Goal: Task Accomplishment & Management: Manage account settings

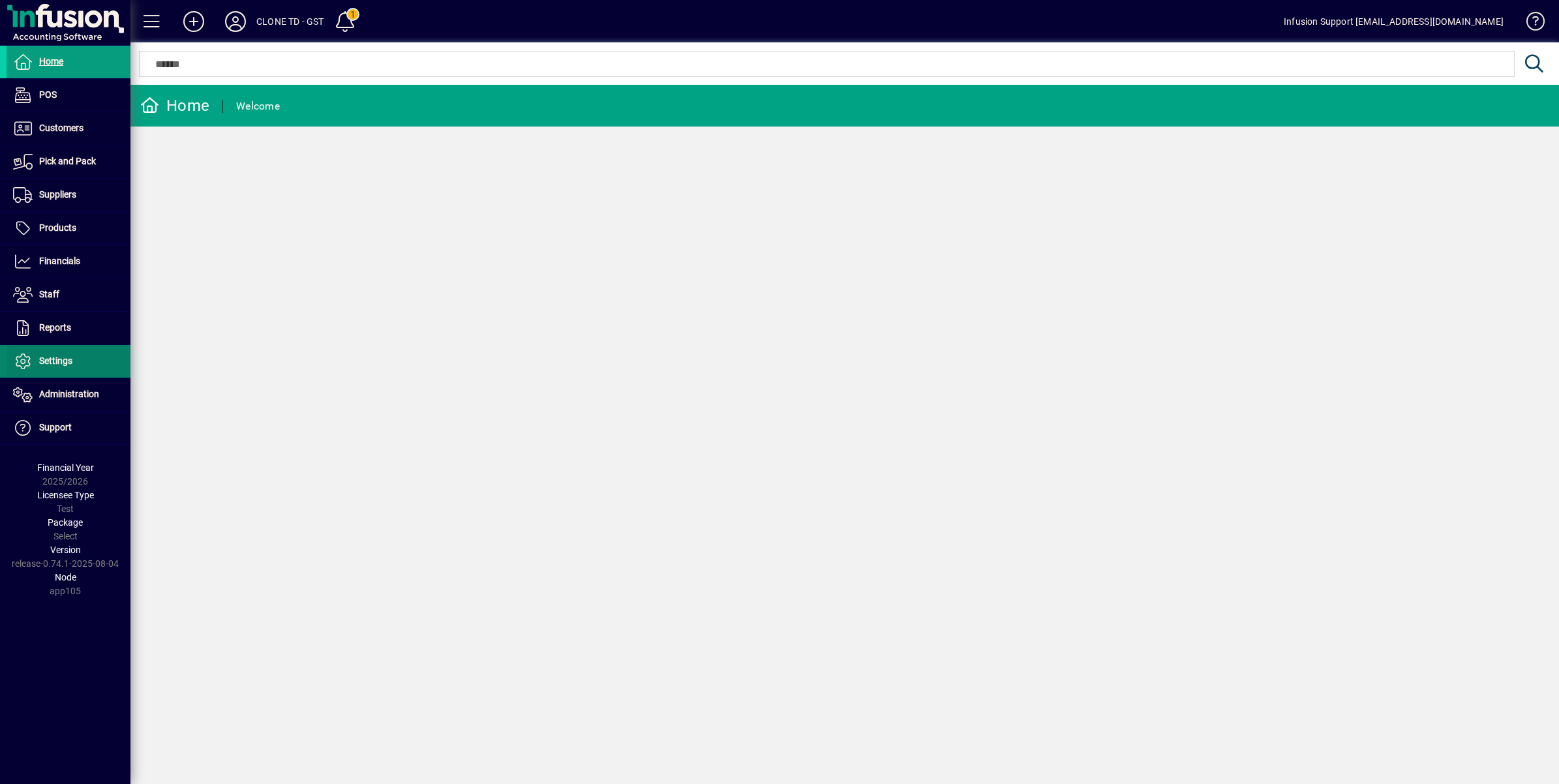
click at [71, 360] on span "Settings" at bounding box center [55, 360] width 33 height 10
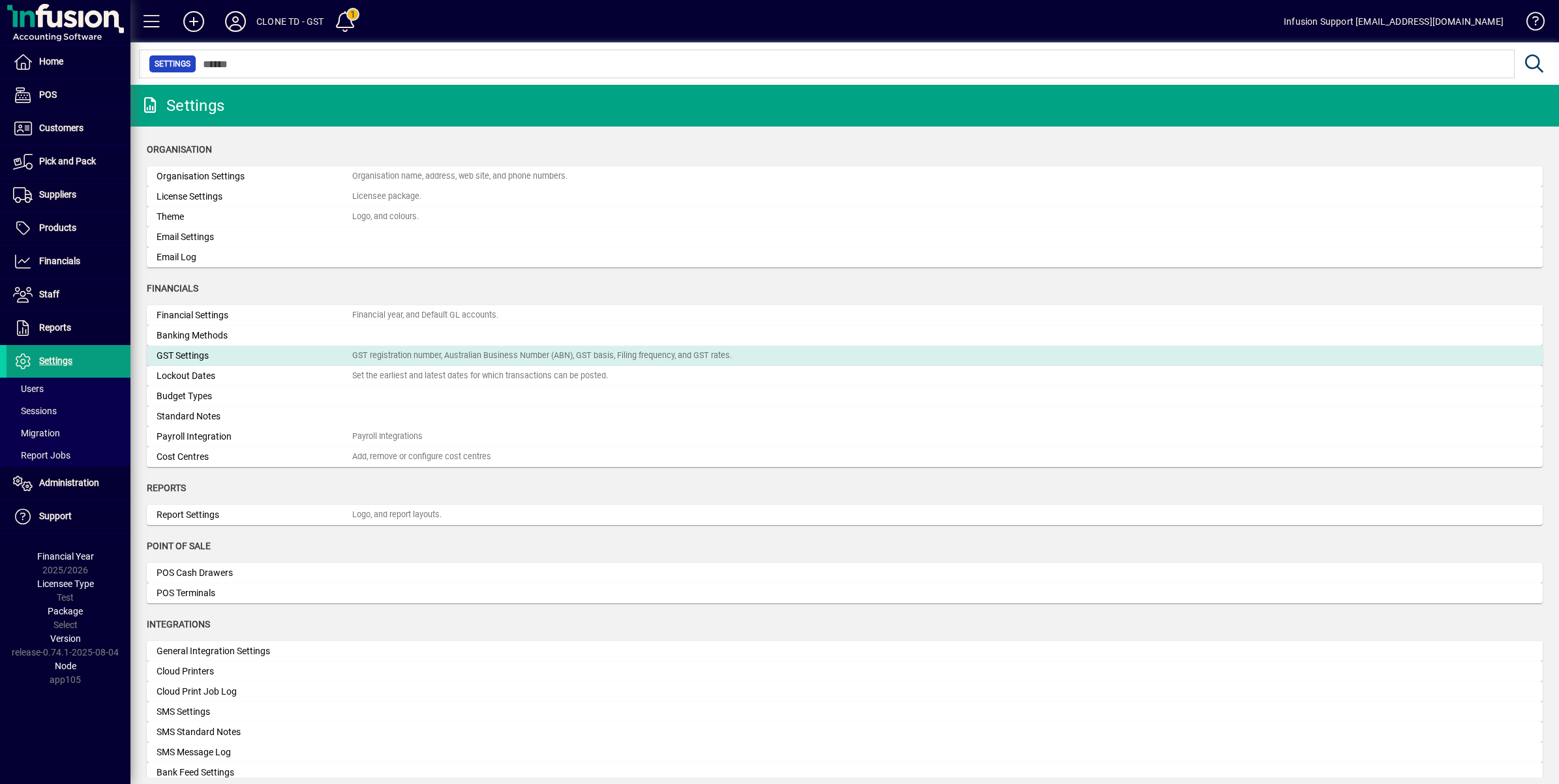
click at [276, 358] on div "GST Settings" at bounding box center [253, 355] width 195 height 13
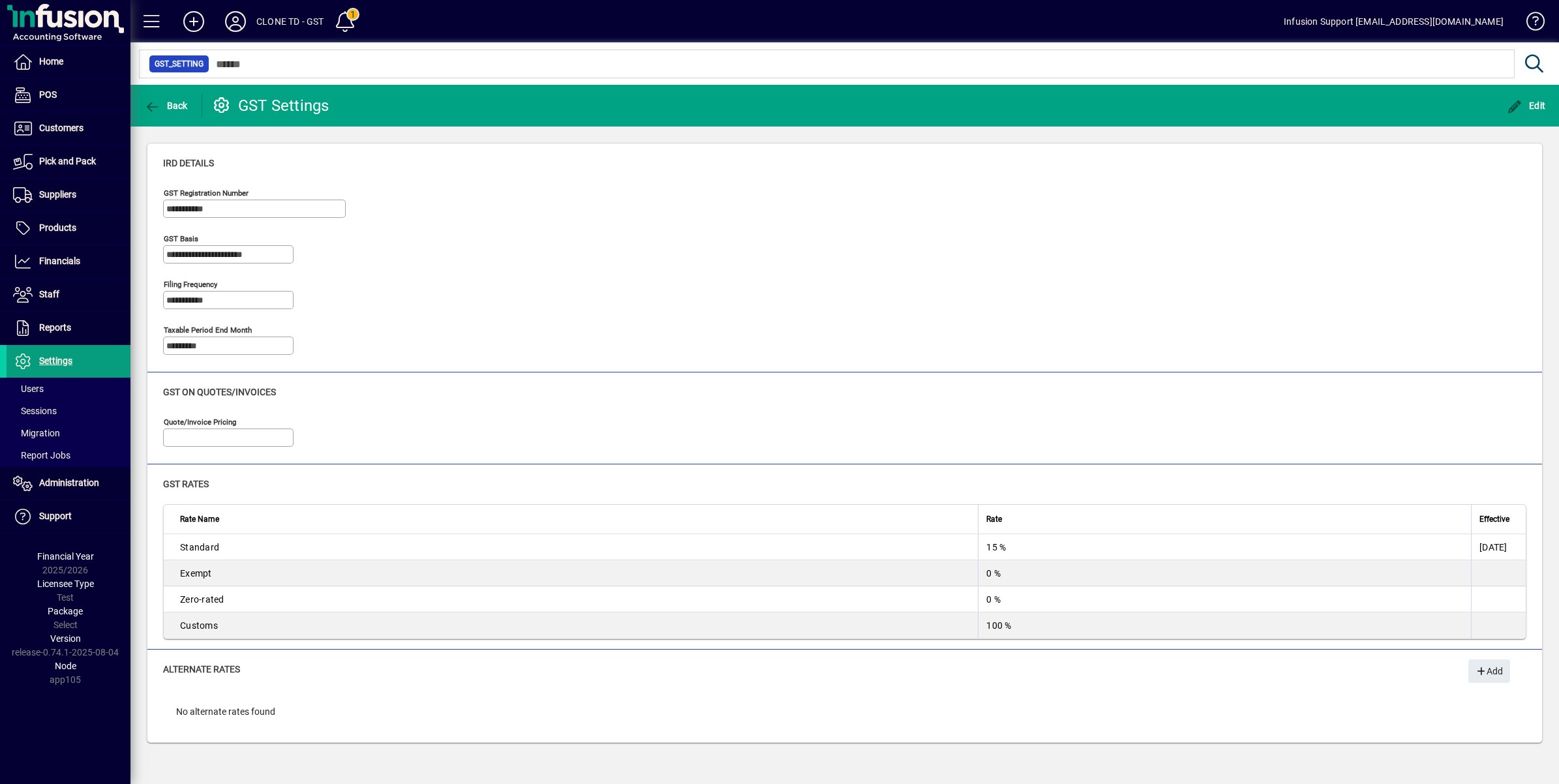
type input "**********"
click at [1522, 103] on icon "button" at bounding box center [1514, 107] width 16 height 13
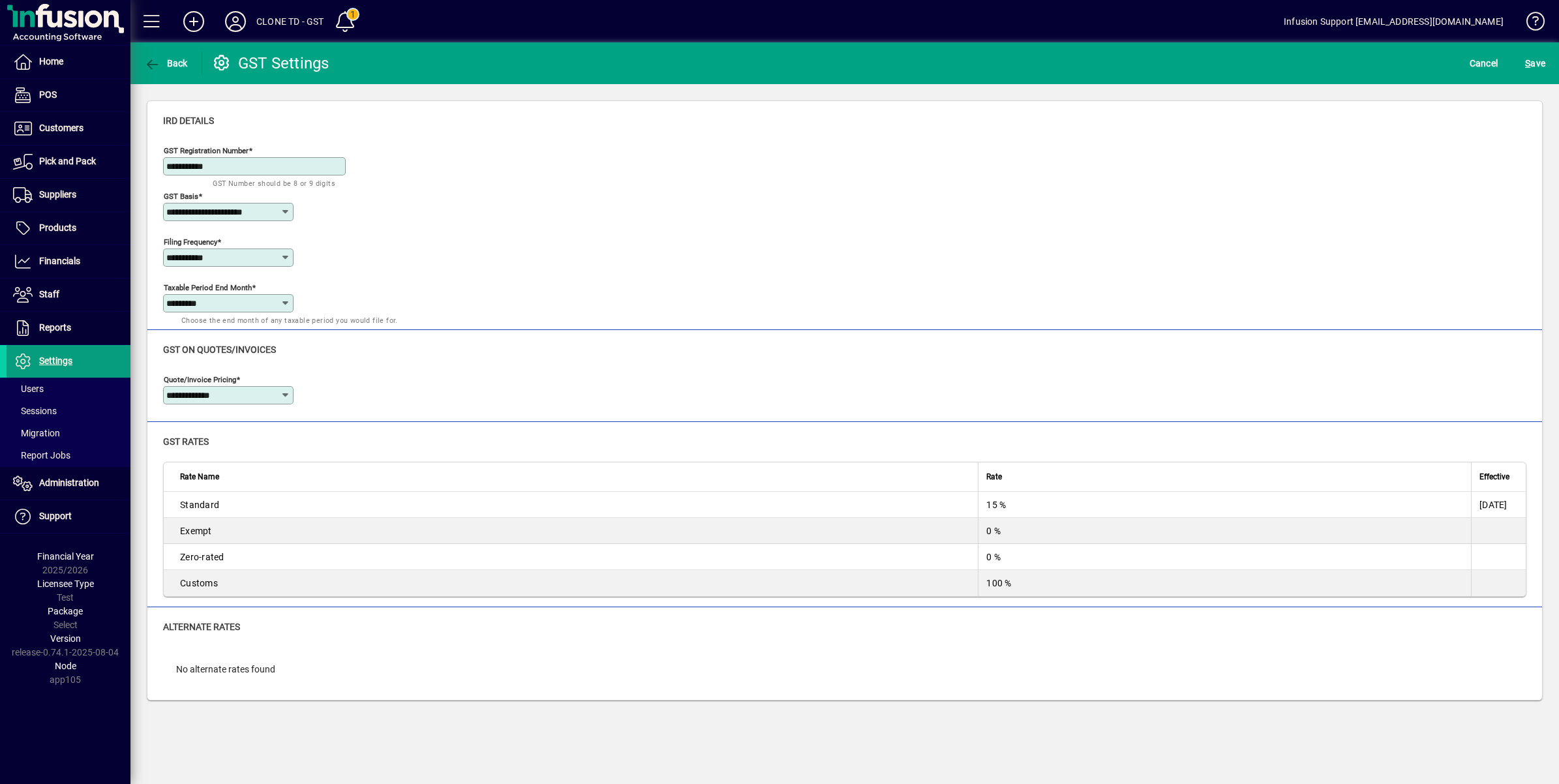
click at [284, 261] on icon at bounding box center [285, 257] width 10 height 10
click at [206, 357] on div "Quarterly" at bounding box center [193, 359] width 40 height 13
type input "*********"
click at [1524, 60] on span "submit" at bounding box center [1535, 63] width 27 height 31
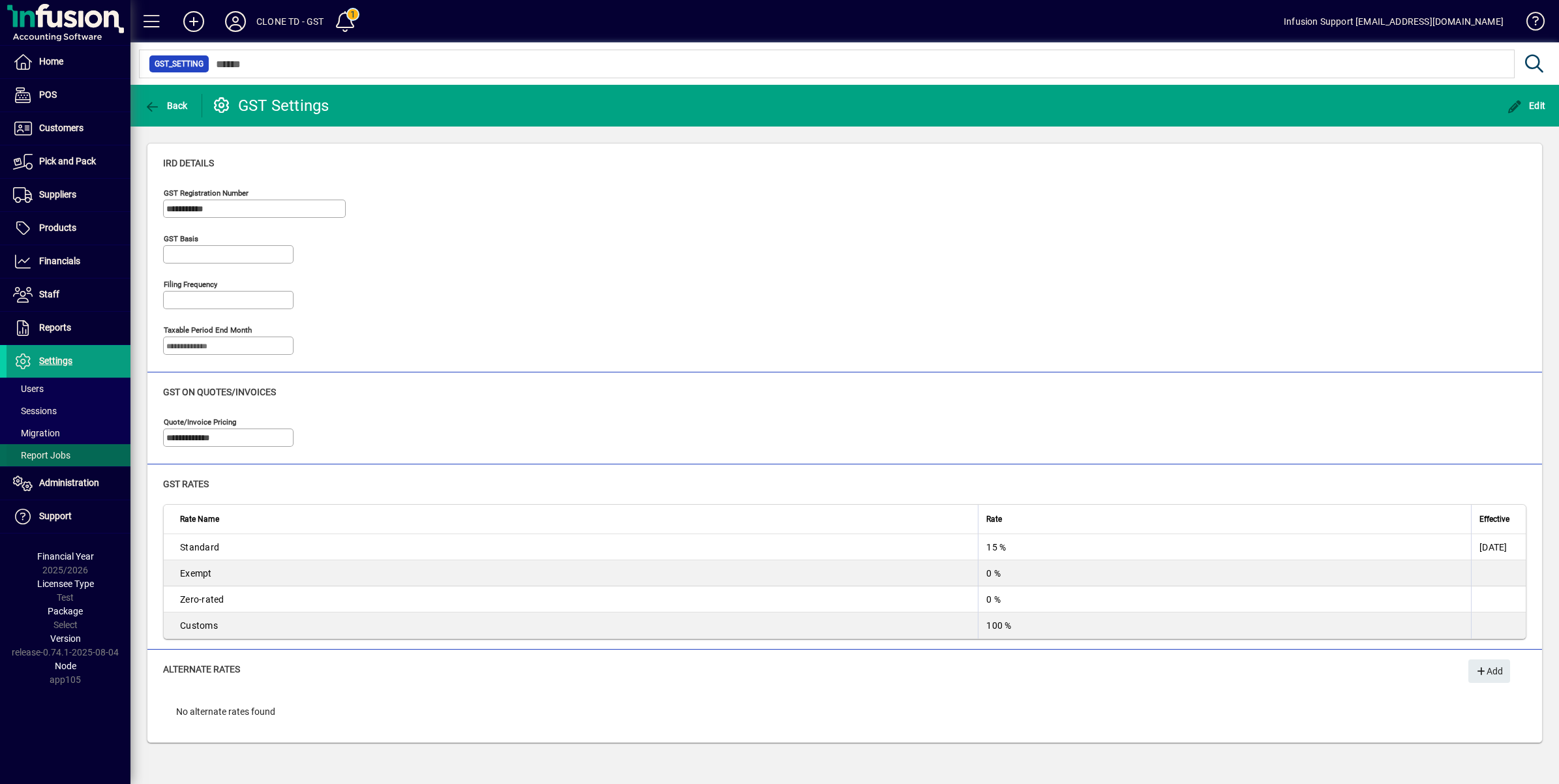
type input "**********"
type input "*********"
click at [73, 259] on span "Financials" at bounding box center [59, 260] width 41 height 10
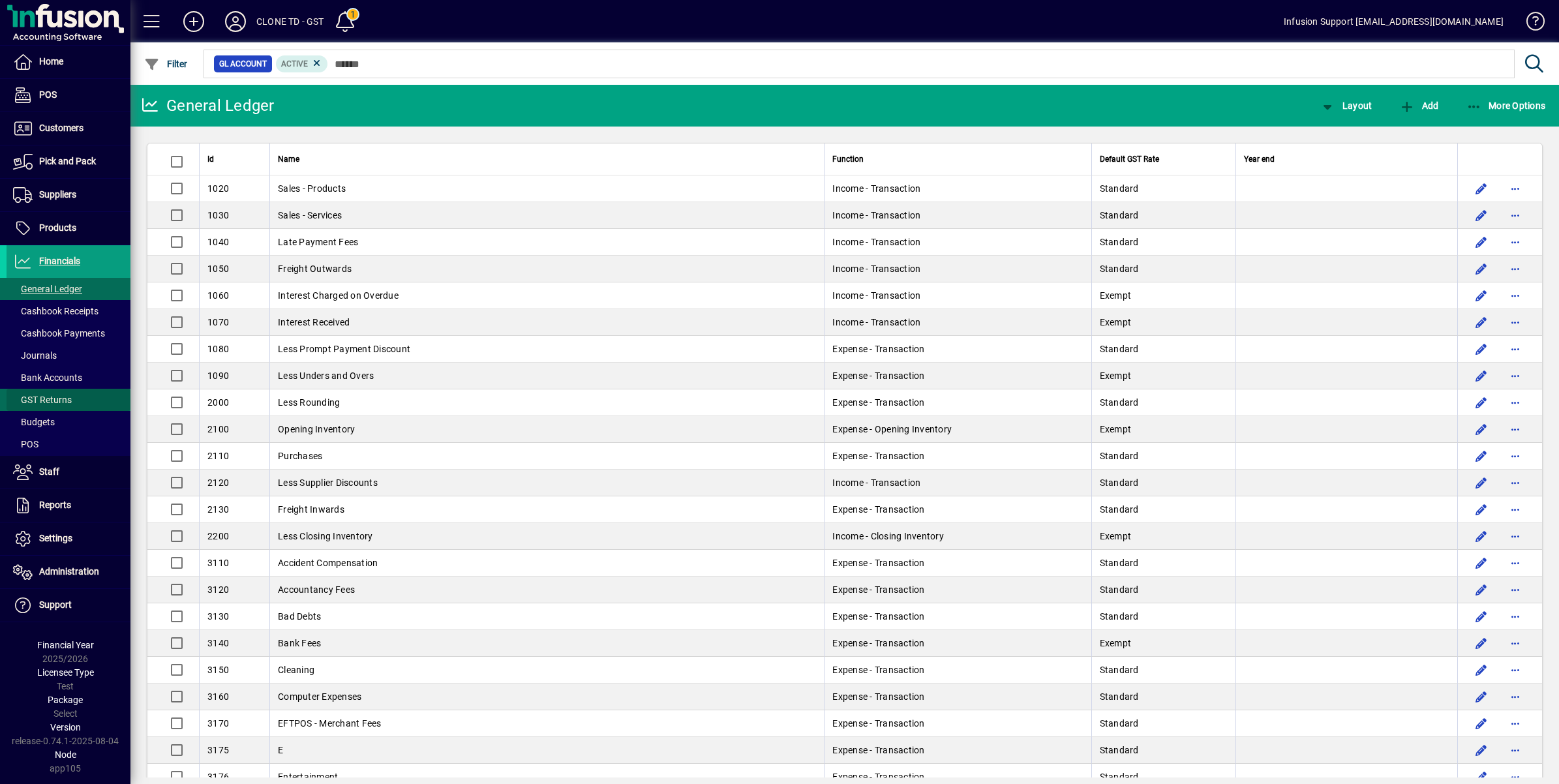
click at [67, 405] on span "GST Returns" at bounding box center [43, 399] width 59 height 10
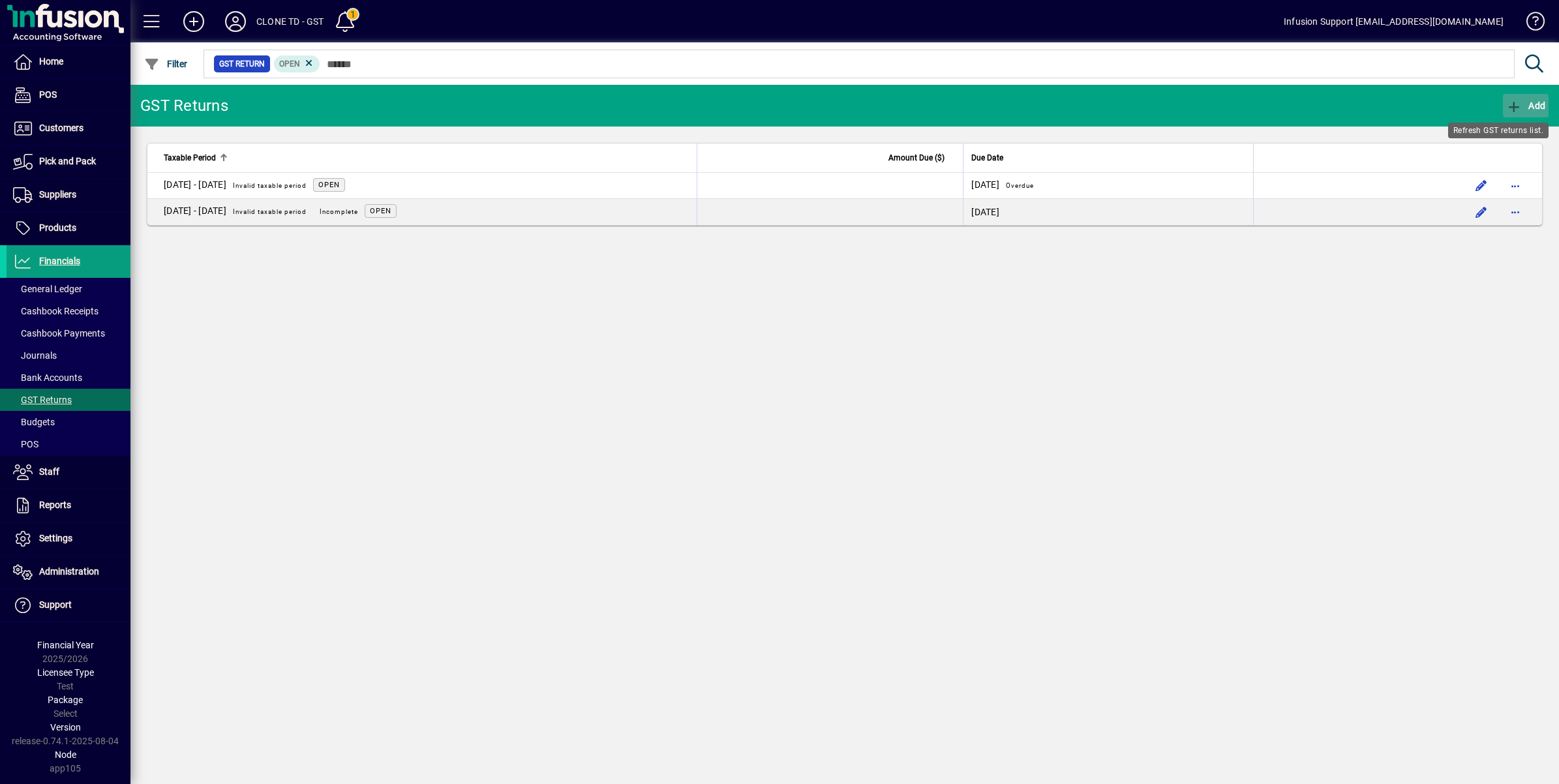
click at [1516, 100] on icon "button" at bounding box center [1513, 107] width 16 height 13
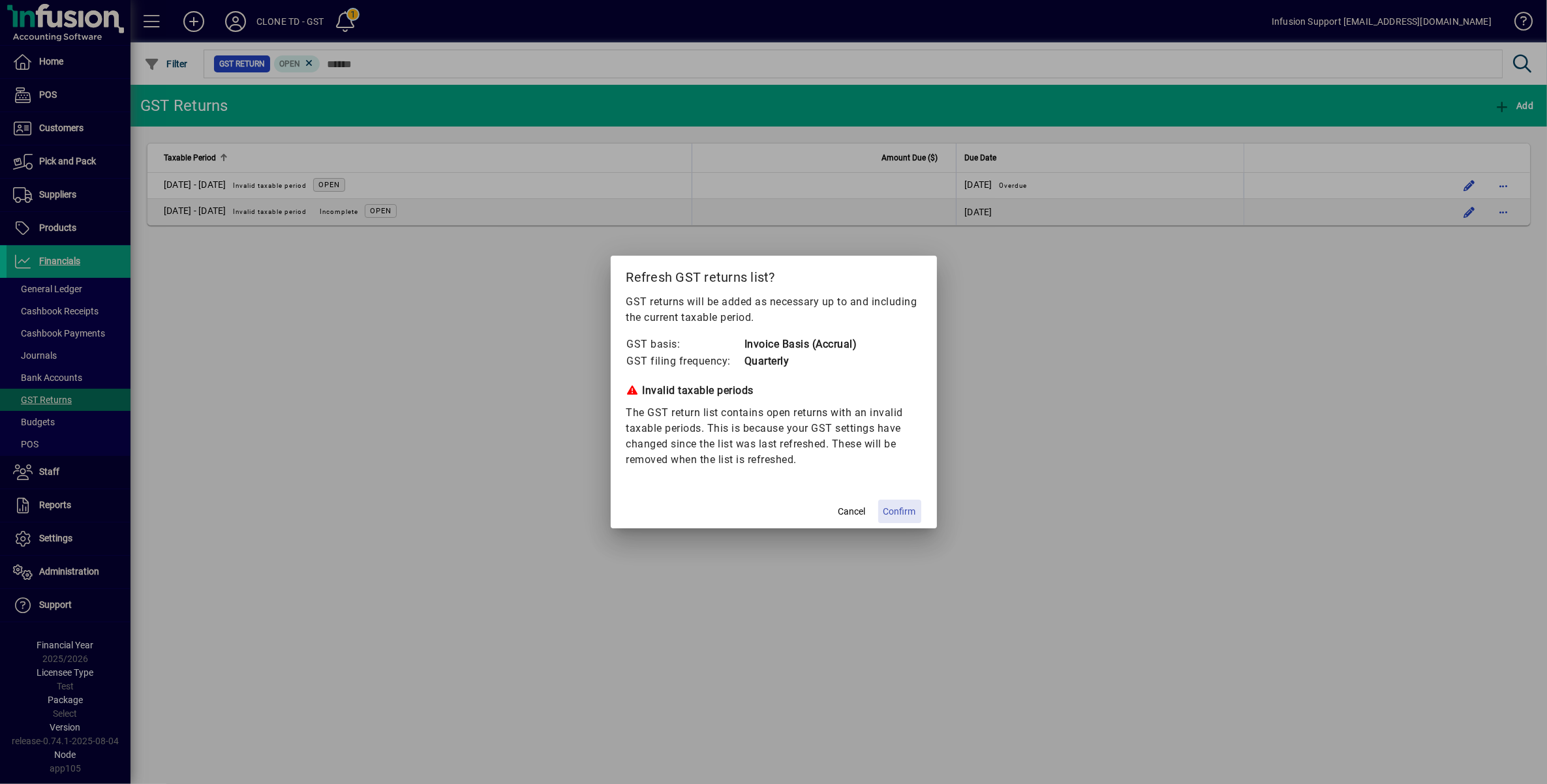
click at [895, 515] on span "Confirm" at bounding box center [900, 512] width 32 height 13
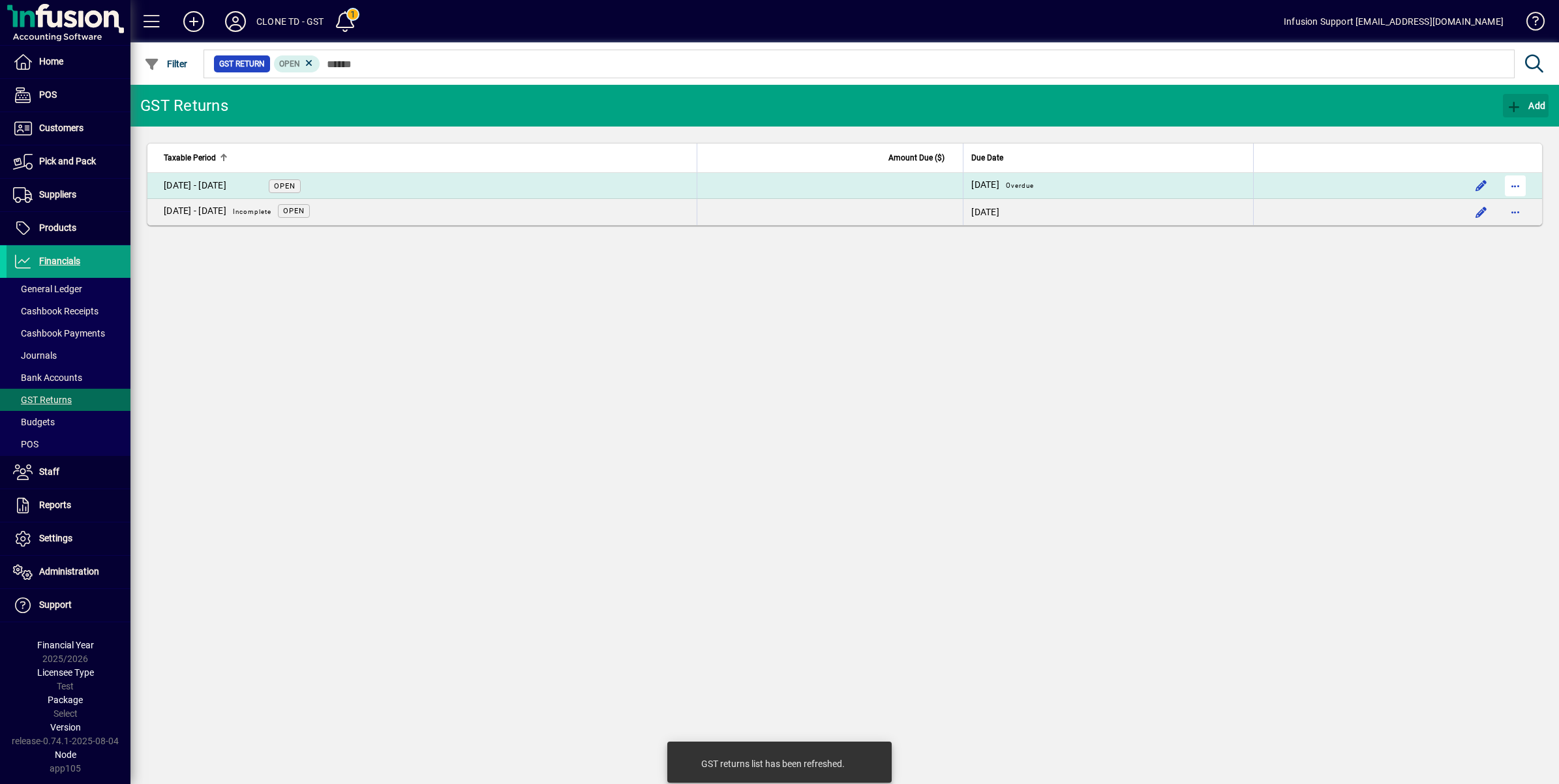
click at [1521, 184] on span "button" at bounding box center [1515, 186] width 31 height 31
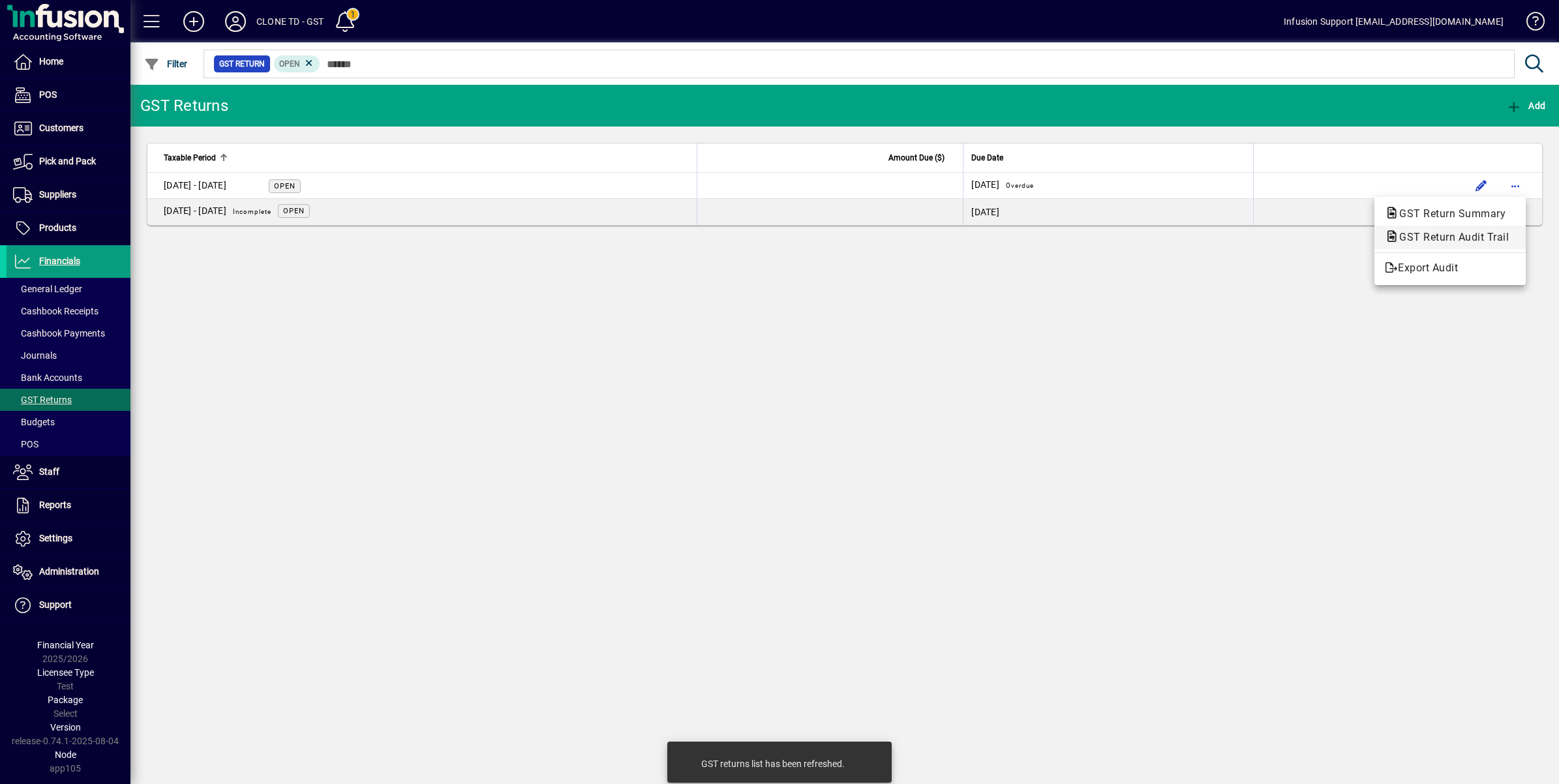
click at [1482, 232] on span "GST Return Audit Trail" at bounding box center [1449, 236] width 131 height 12
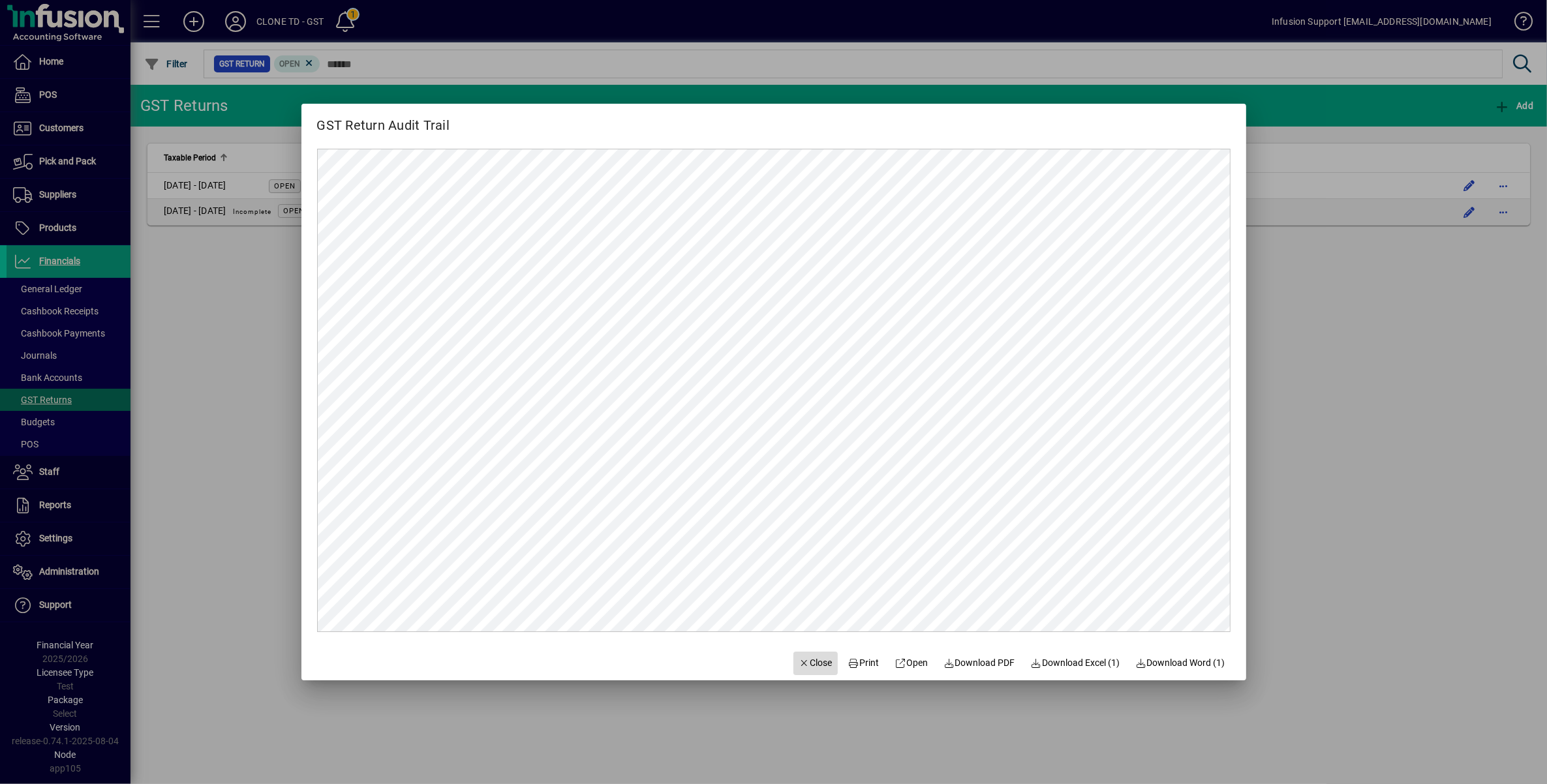
click at [810, 658] on span "Close" at bounding box center [816, 663] width 34 height 13
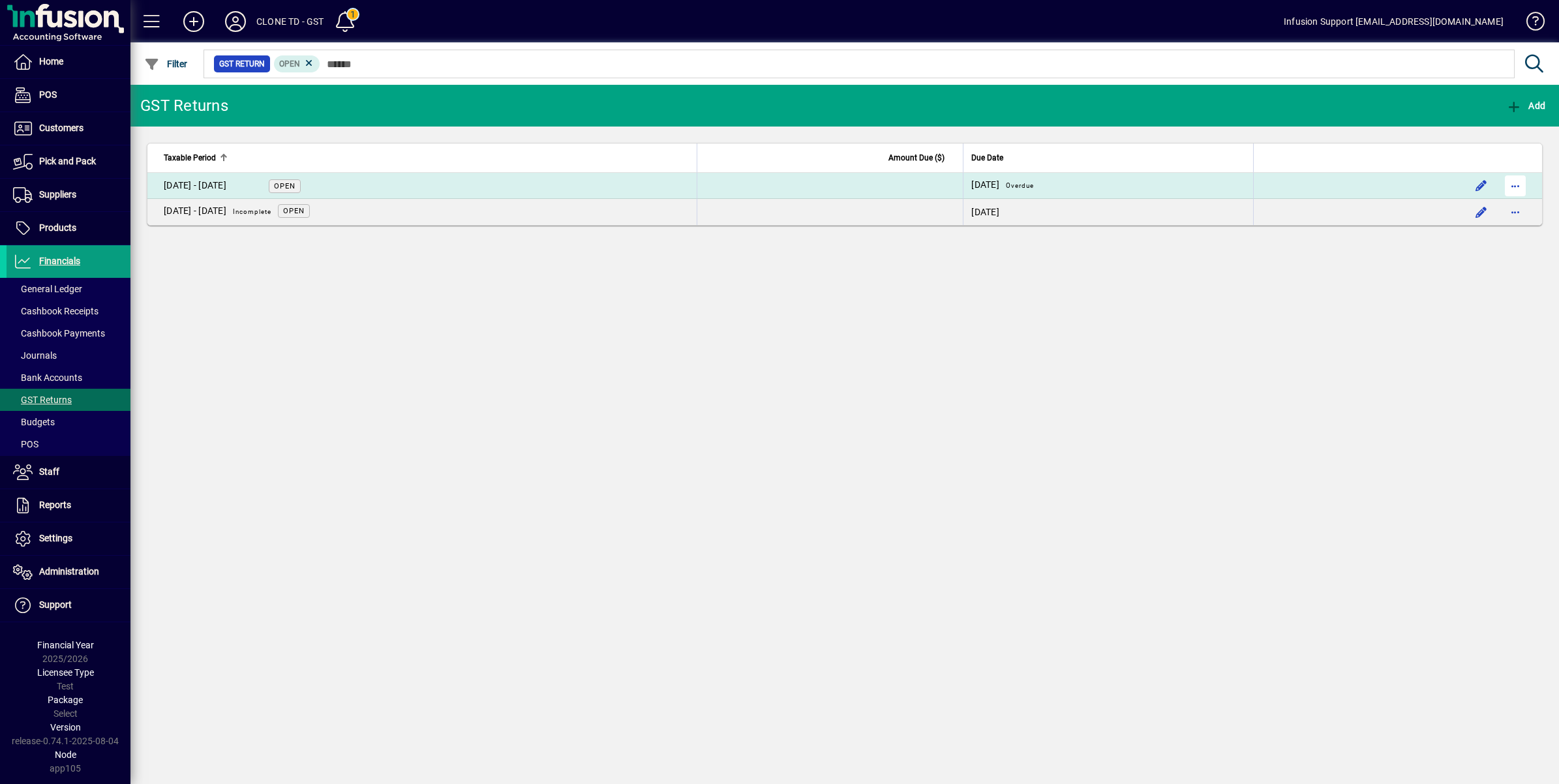
click at [1527, 181] on span "button" at bounding box center [1515, 186] width 31 height 31
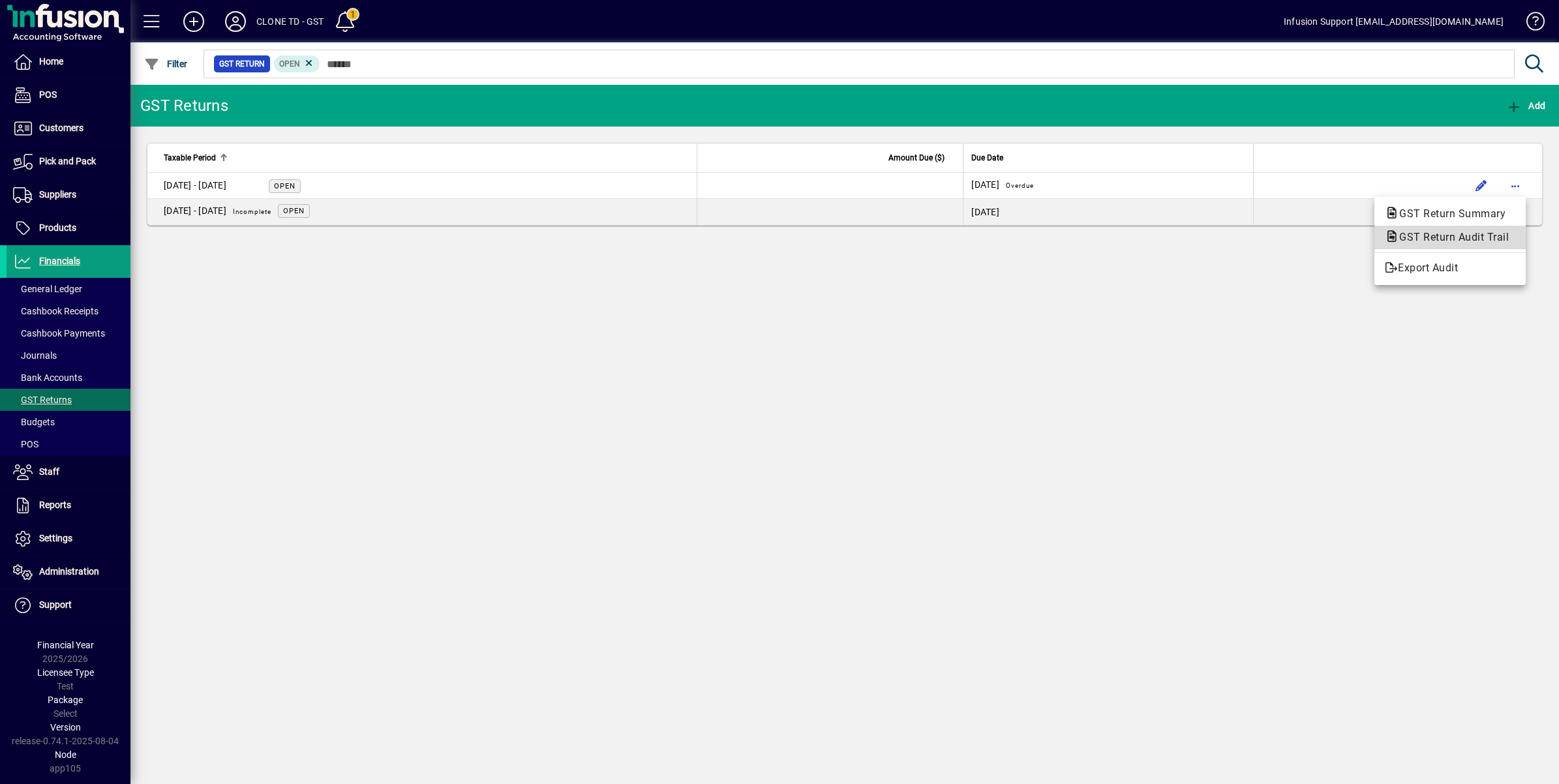
click at [1458, 231] on span "GST Return Audit Trail" at bounding box center [1449, 236] width 131 height 12
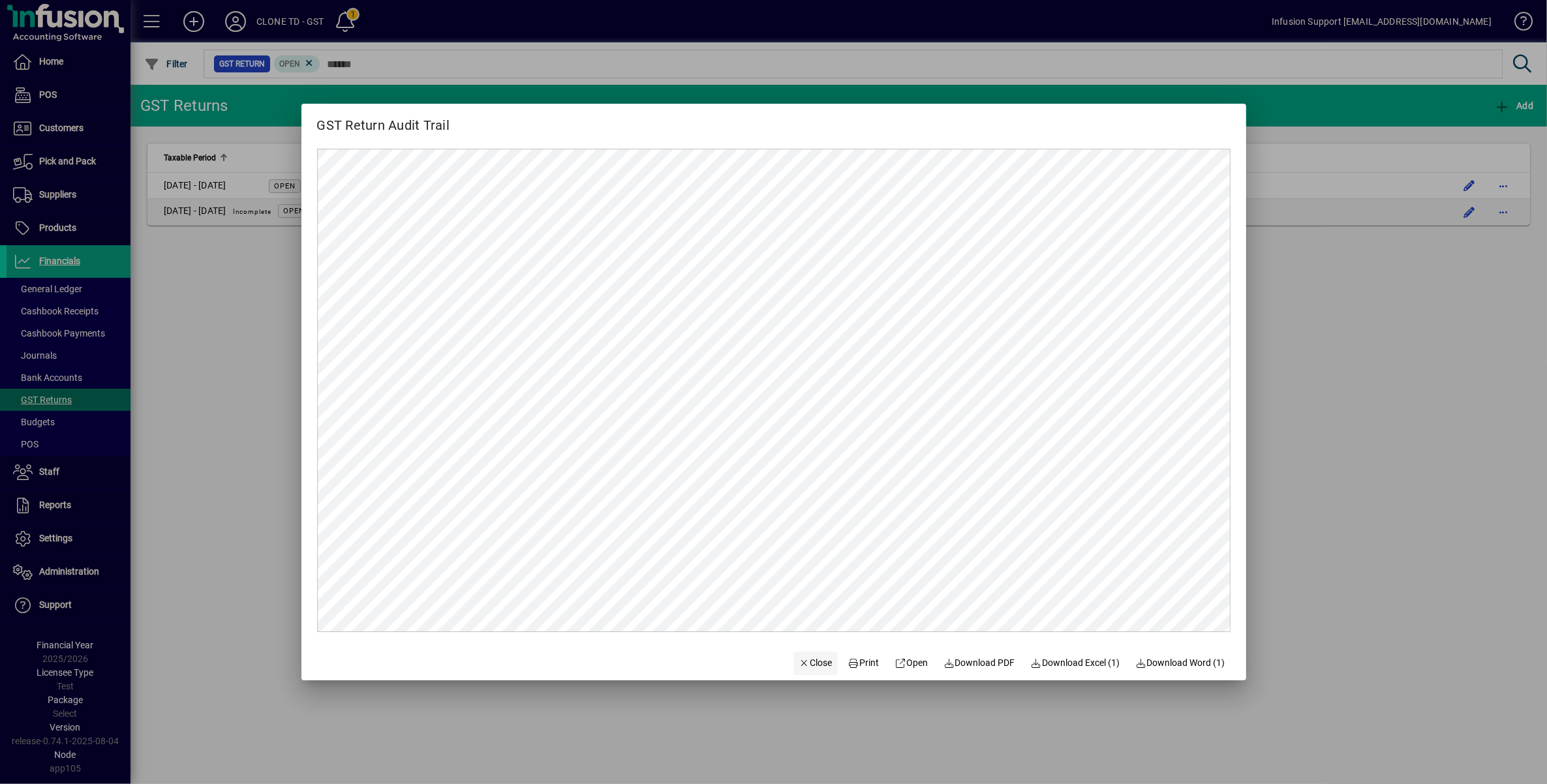
click at [809, 653] on span "button" at bounding box center [815, 663] width 45 height 31
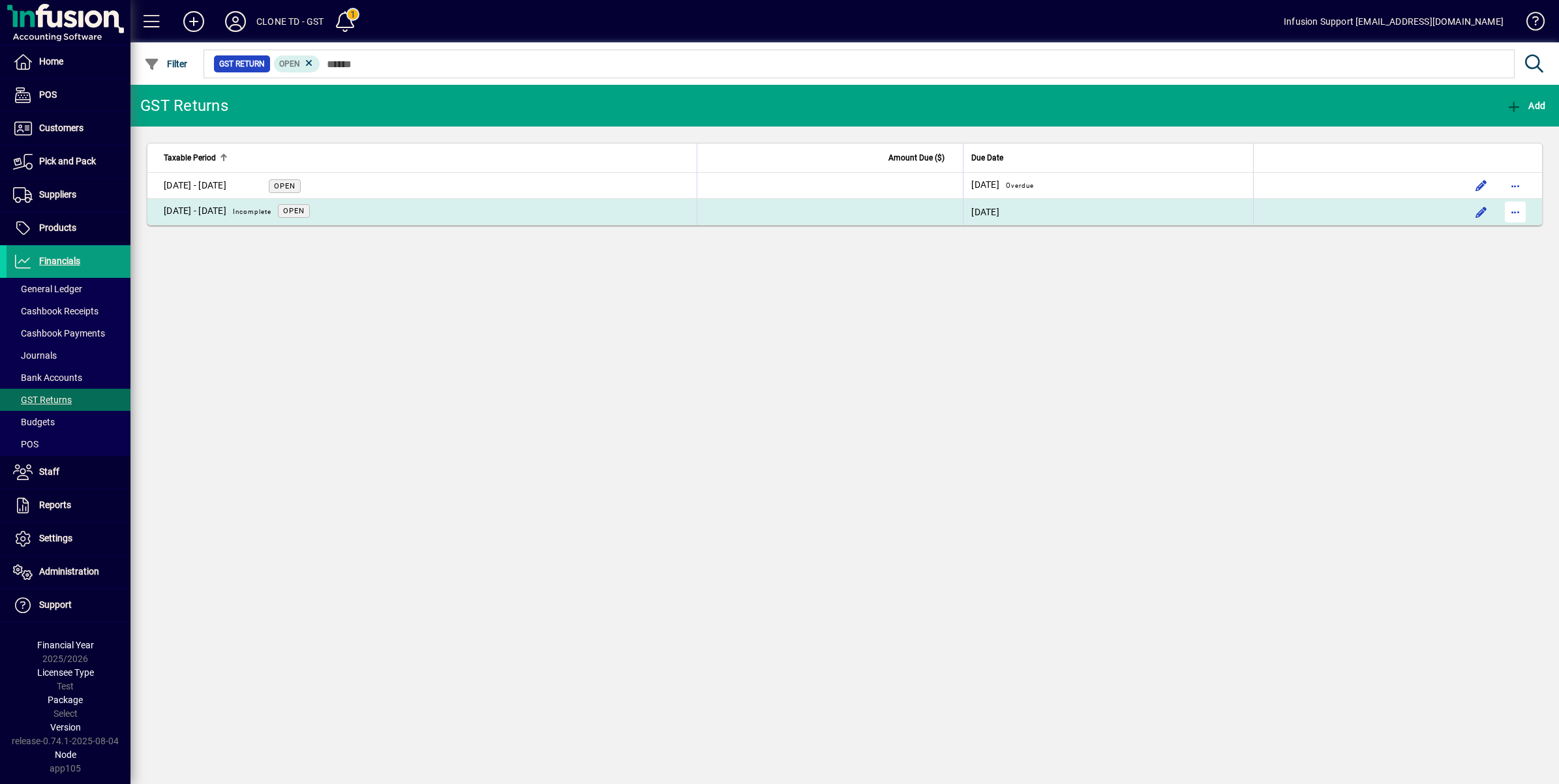
click at [1516, 211] on span "button" at bounding box center [1515, 211] width 31 height 31
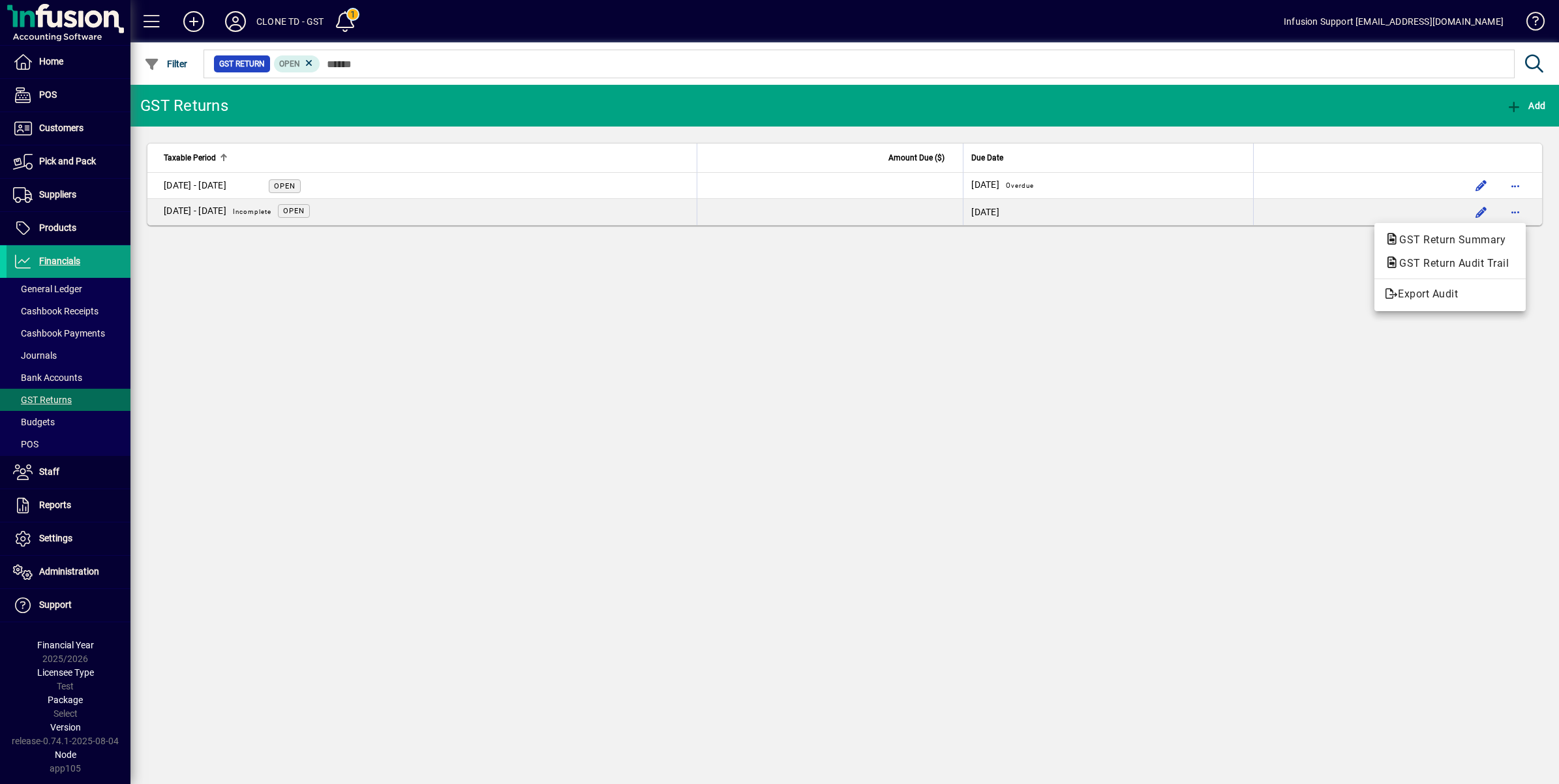
click at [1471, 259] on span "GST Return Audit Trail" at bounding box center [1449, 263] width 131 height 12
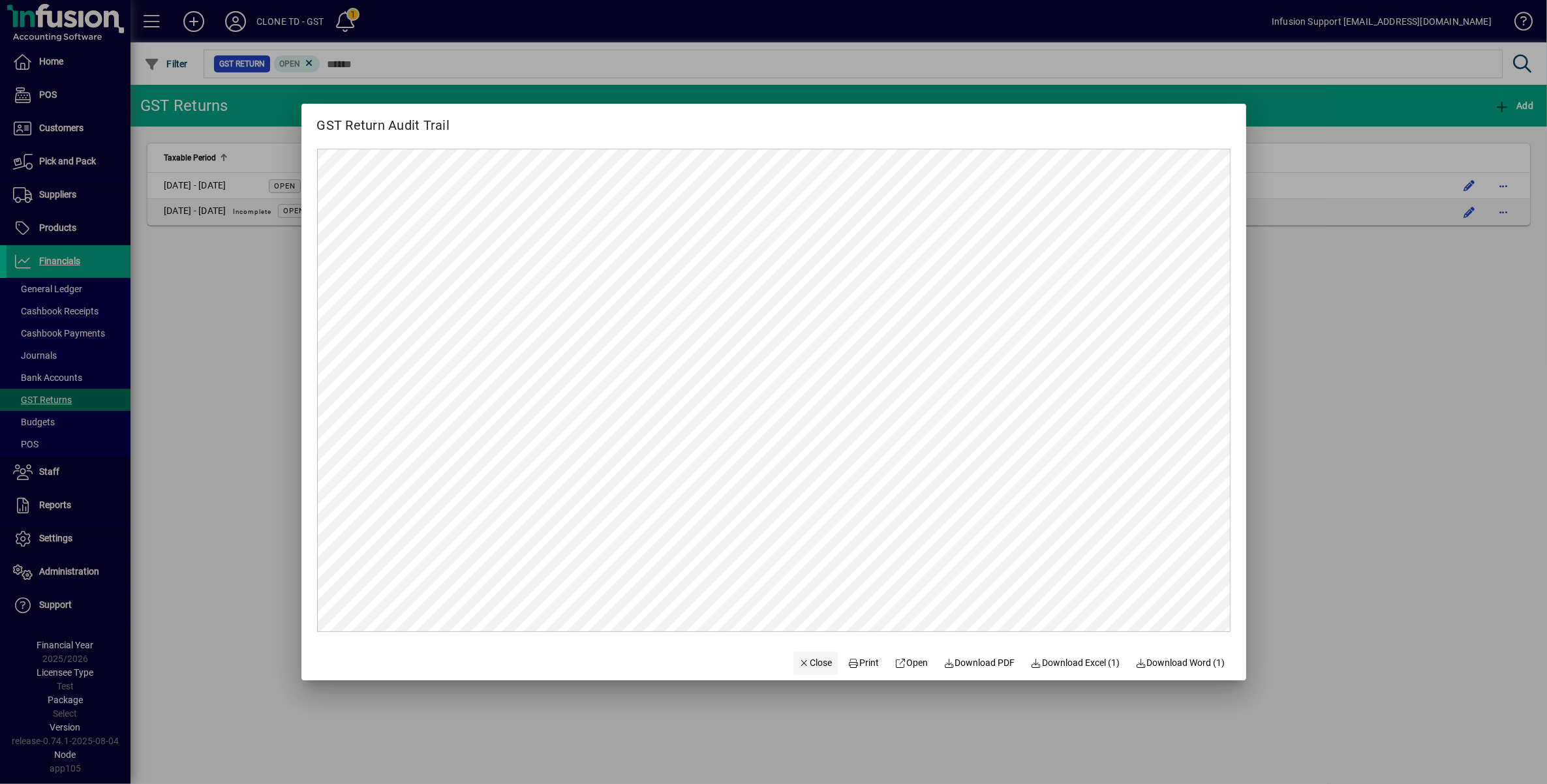
click at [811, 664] on span "Close" at bounding box center [816, 663] width 34 height 13
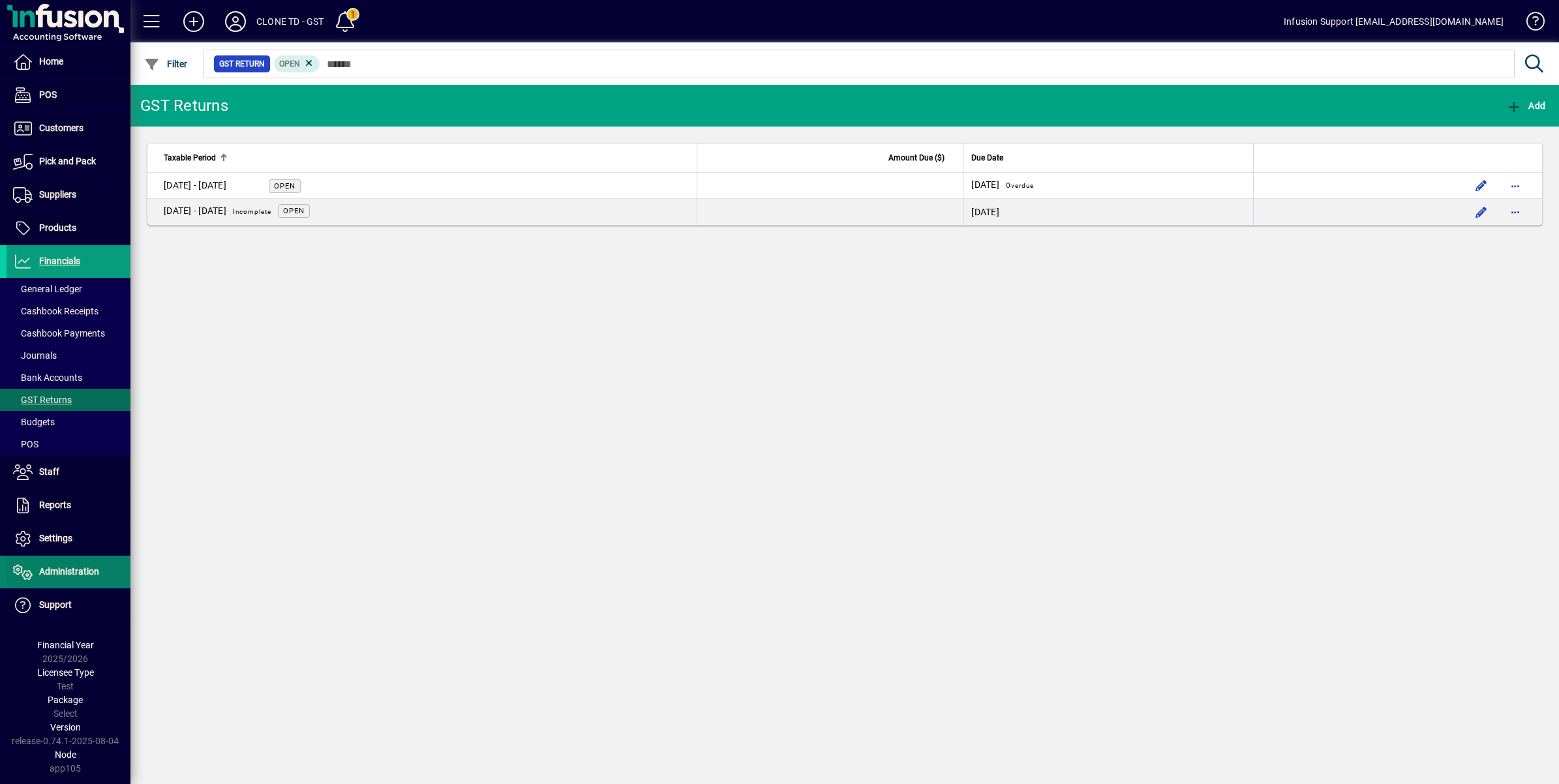
click at [57, 571] on span "Administration" at bounding box center [69, 571] width 60 height 10
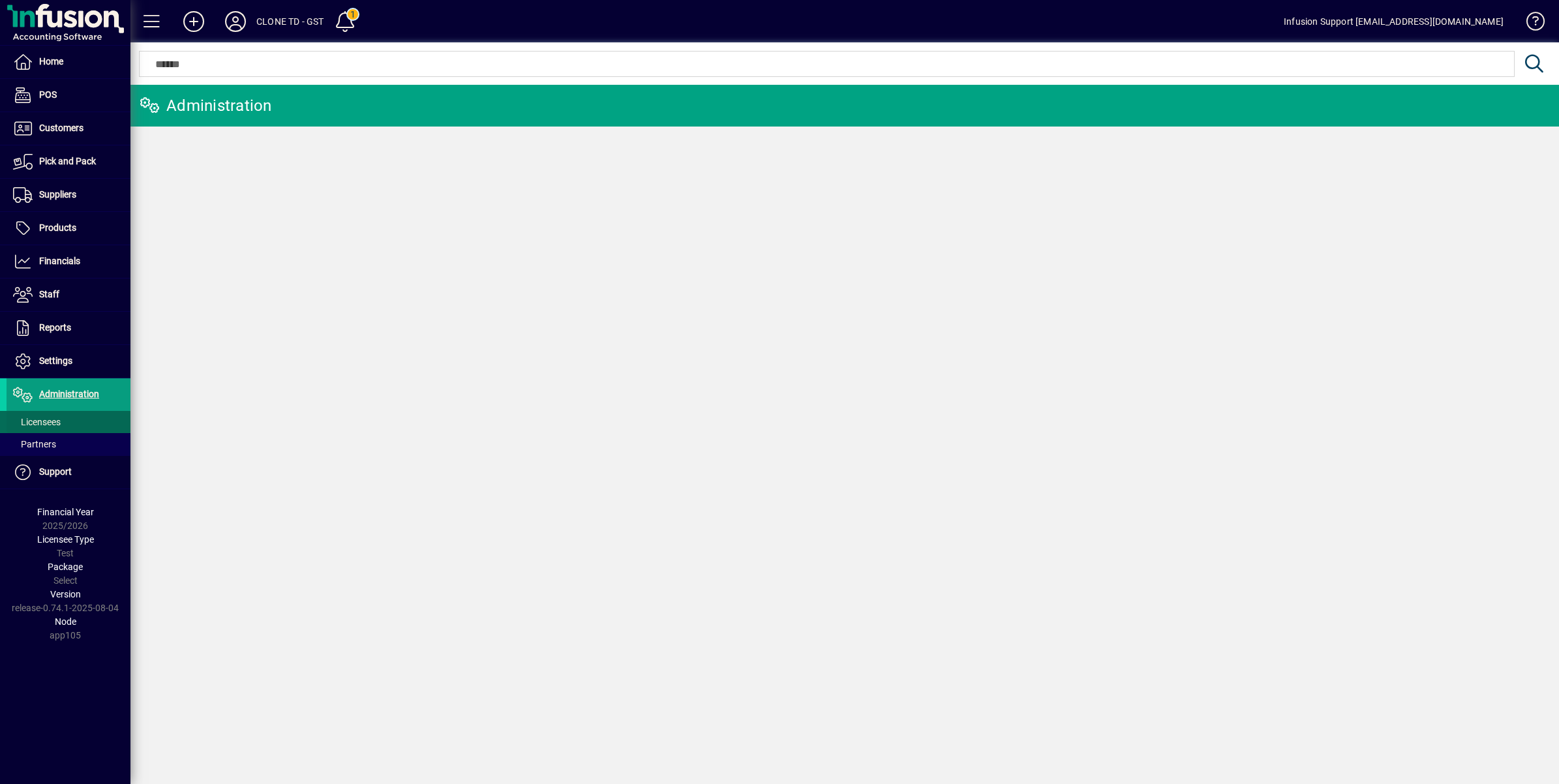
click at [52, 420] on span "Licensees" at bounding box center [37, 421] width 48 height 10
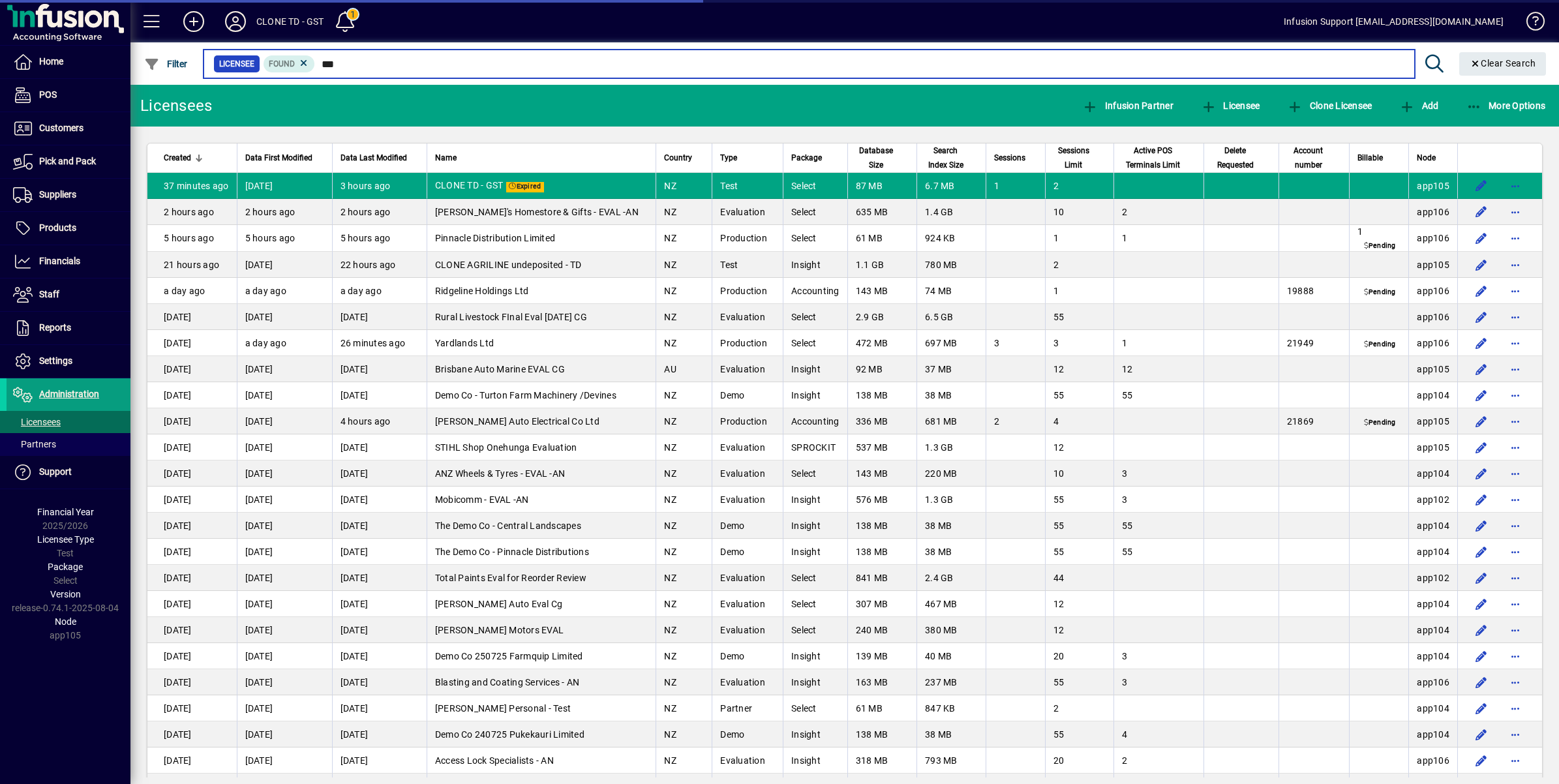
type input "***"
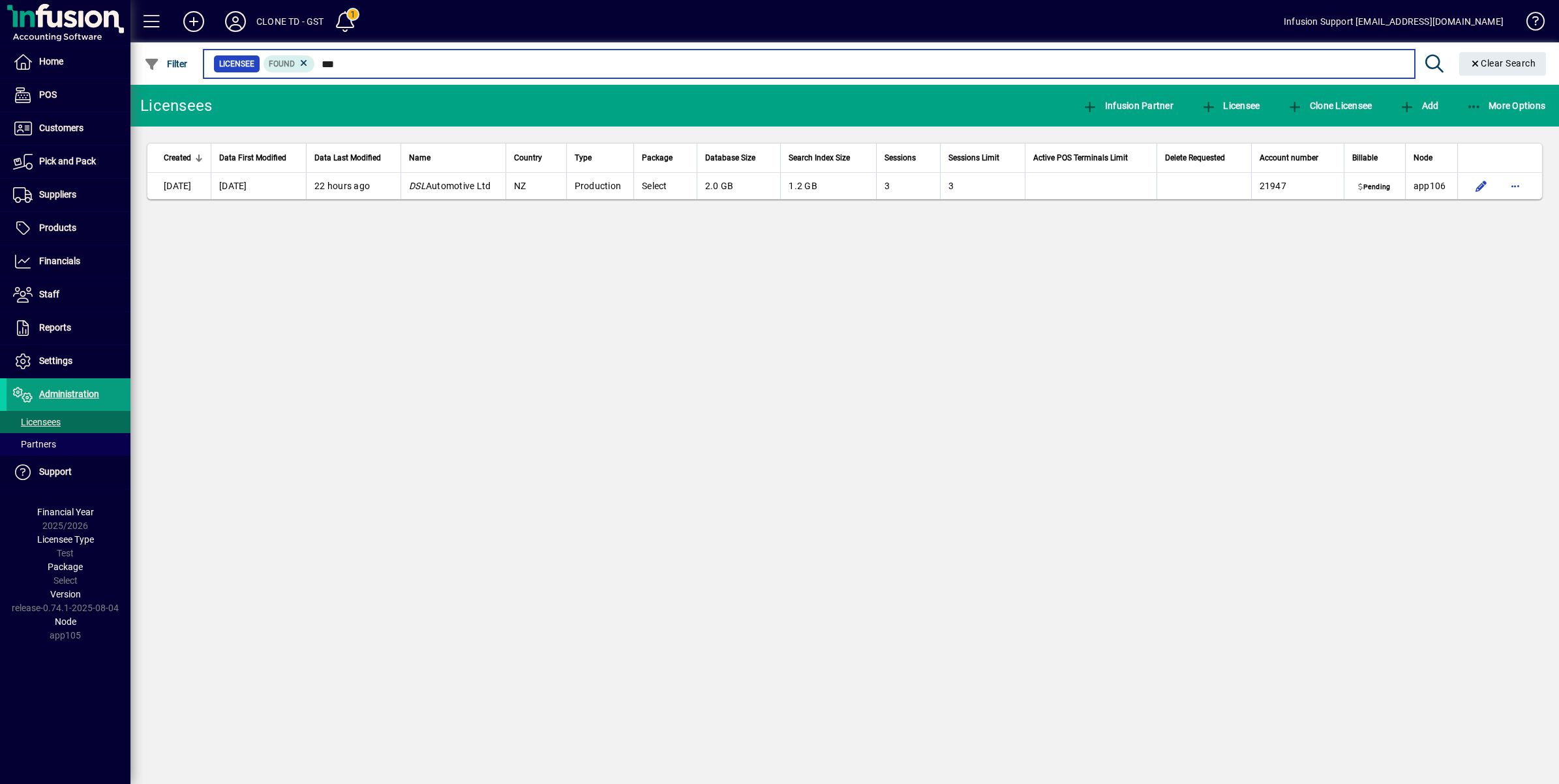
drag, startPoint x: 321, startPoint y: 60, endPoint x: 406, endPoint y: 75, distance: 86.3
click at [406, 75] on mat-chip-set "Licensee Found ***" at bounding box center [809, 64] width 1210 height 28
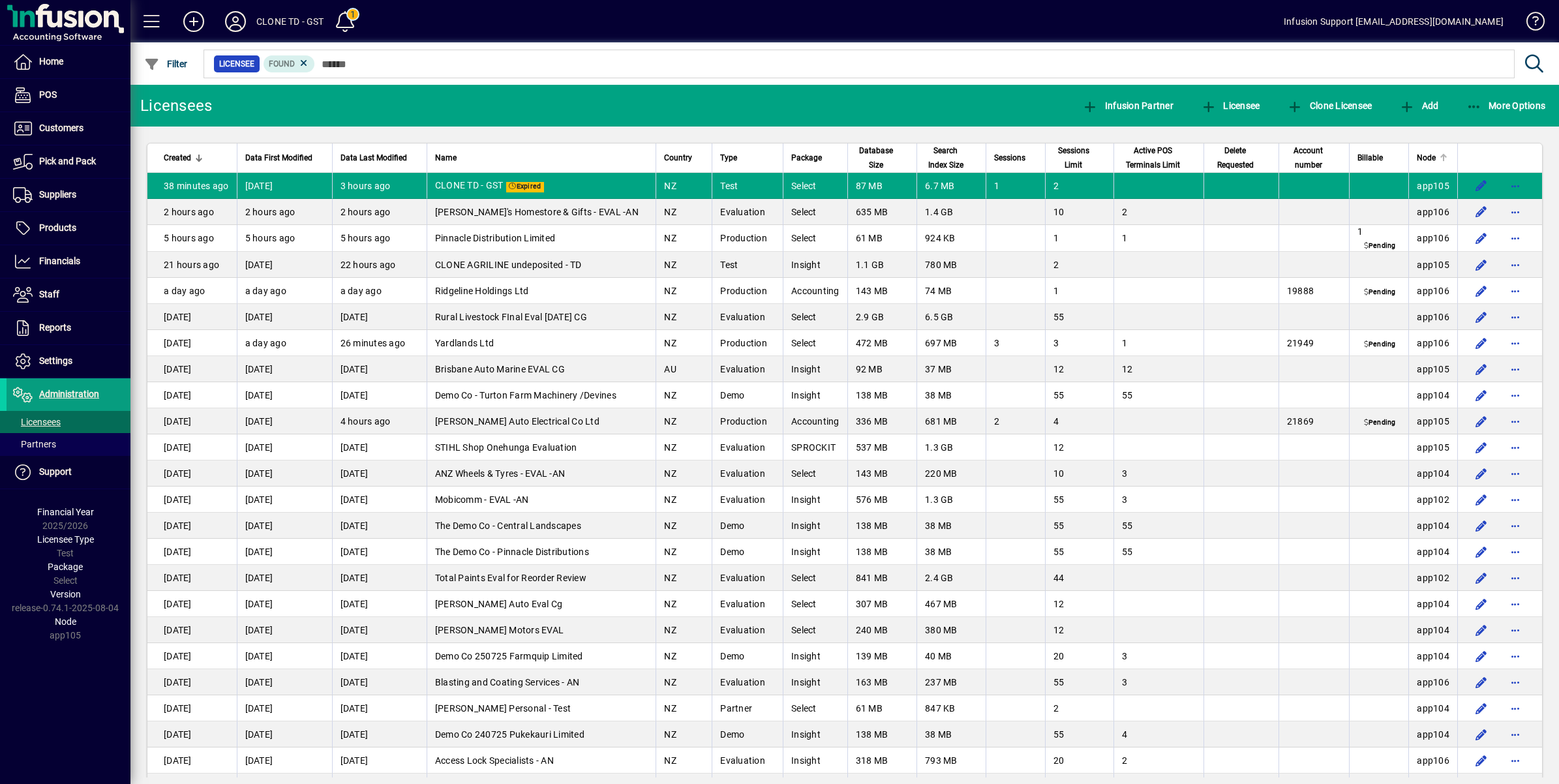
click at [1440, 157] on div at bounding box center [1444, 158] width 8 height 8
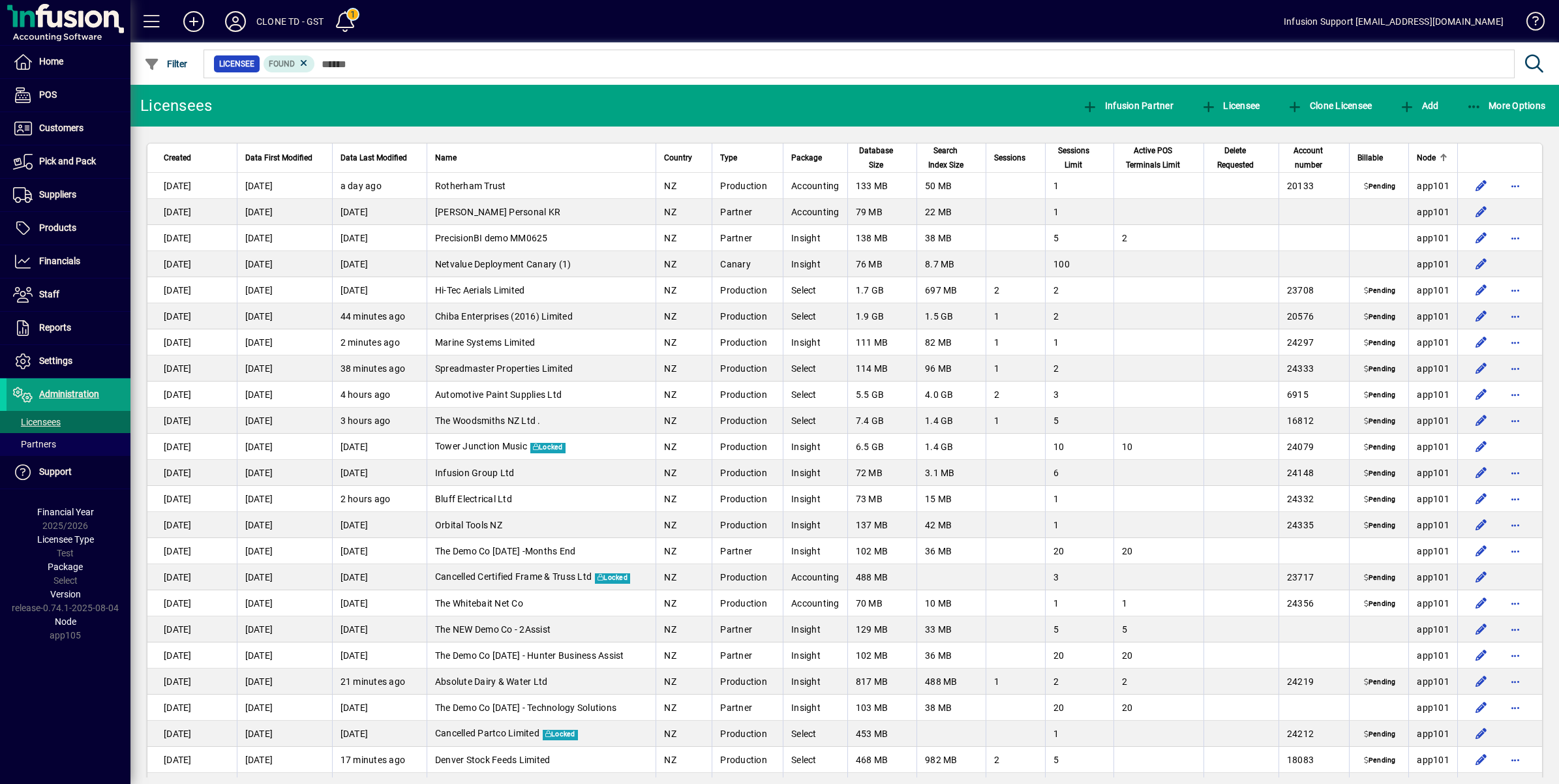
click at [1440, 157] on div at bounding box center [1444, 158] width 8 height 8
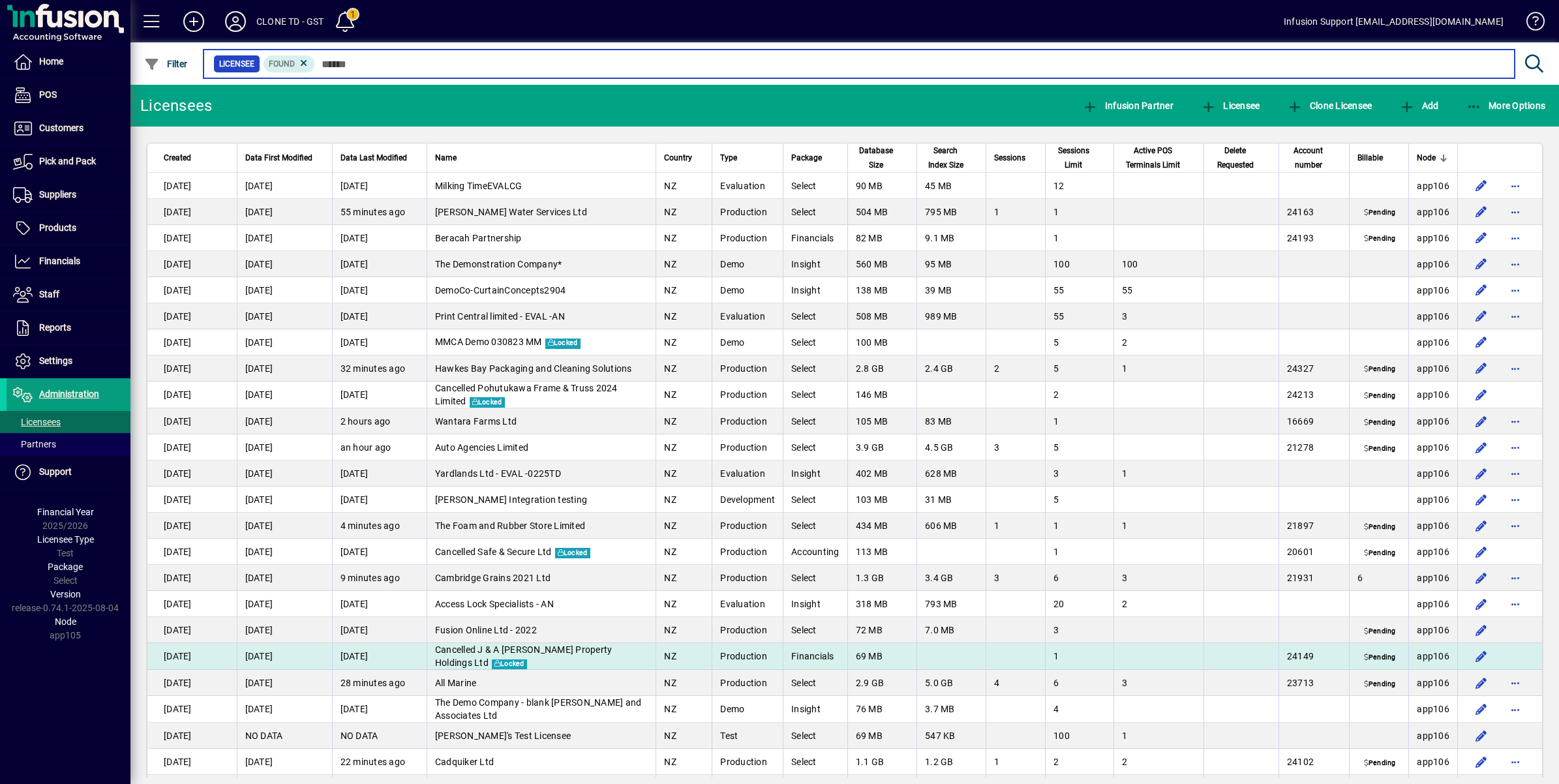
scroll to position [163, 0]
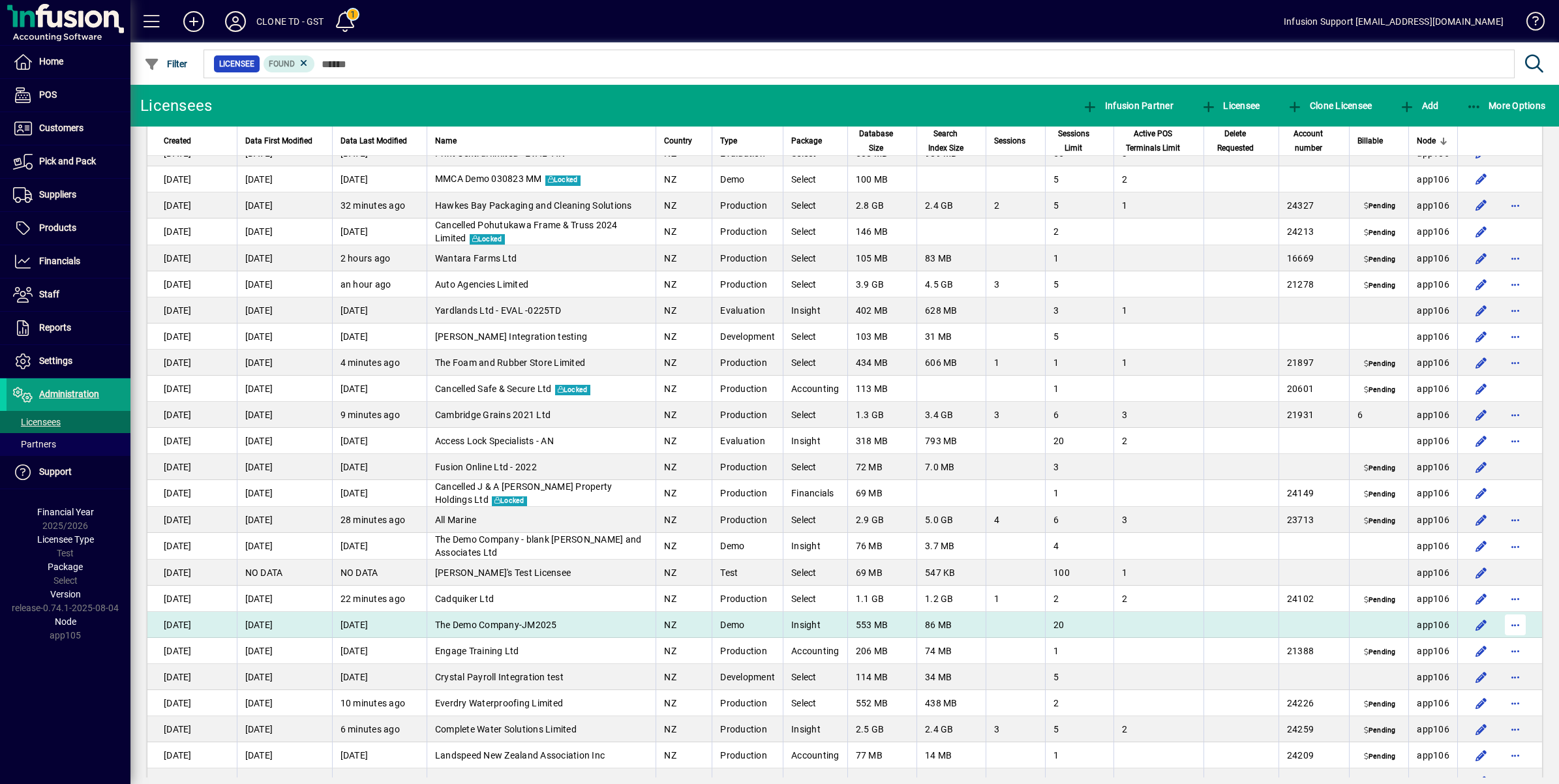
click at [1507, 621] on span "button" at bounding box center [1515, 624] width 31 height 31
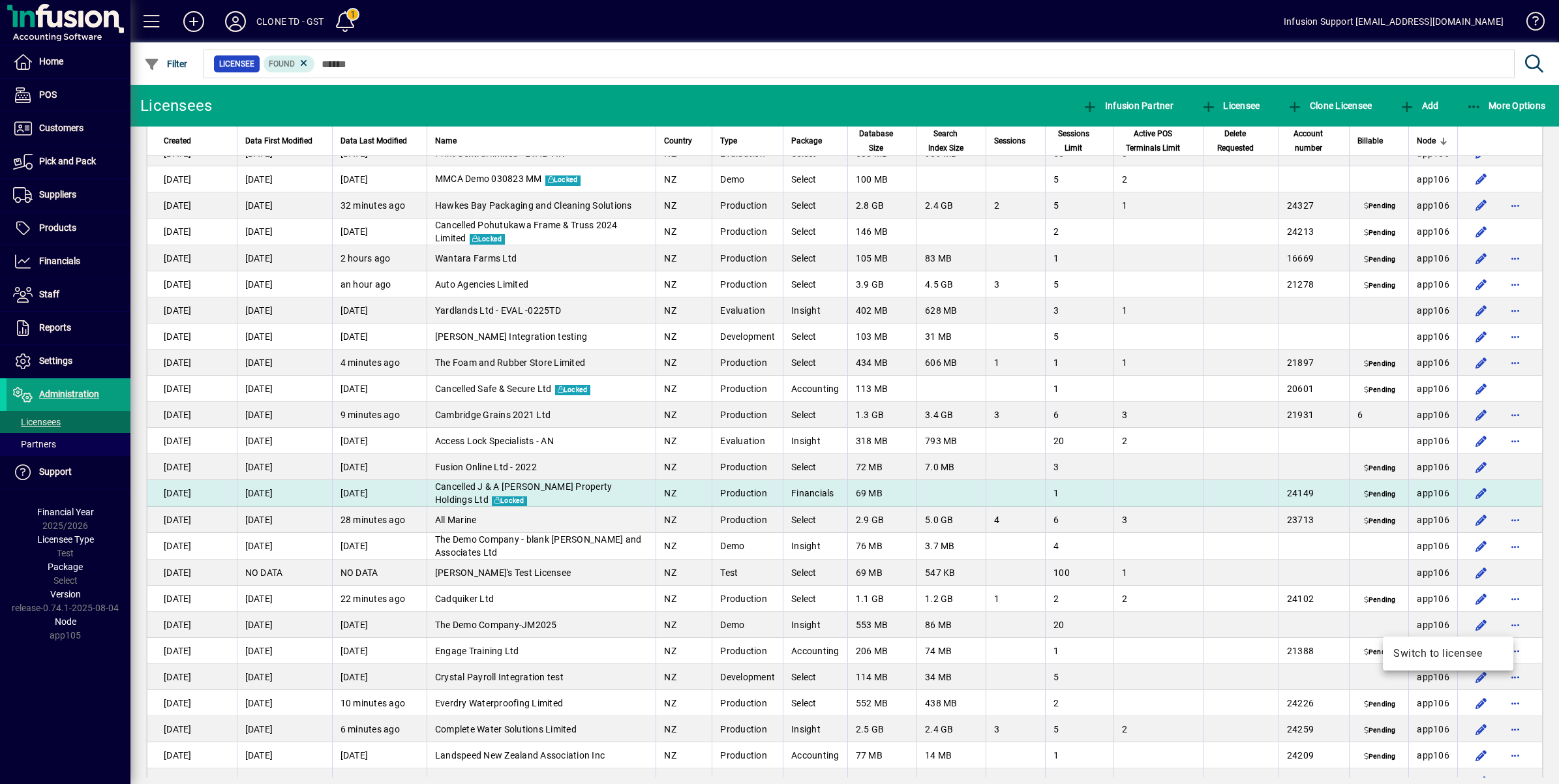
click at [1430, 647] on span "Switch to licensee" at bounding box center [1448, 653] width 110 height 15
